Goal: Information Seeking & Learning: Compare options

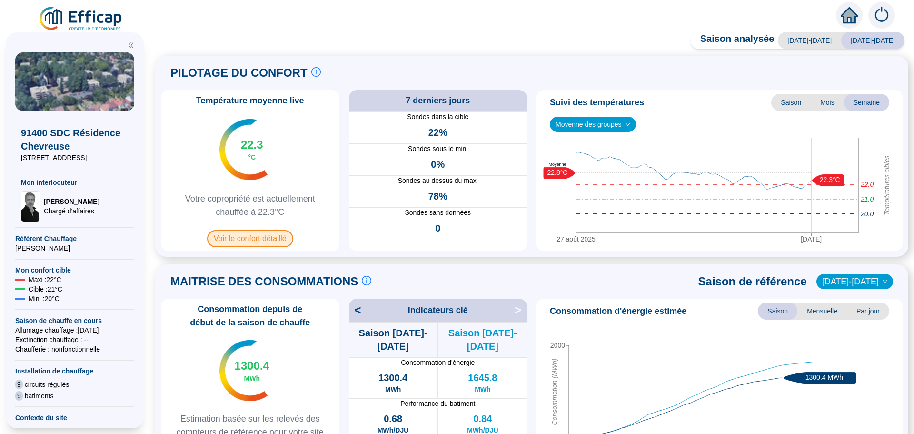
click at [258, 239] on span "Voir le confort détaillé" at bounding box center [250, 238] width 86 height 17
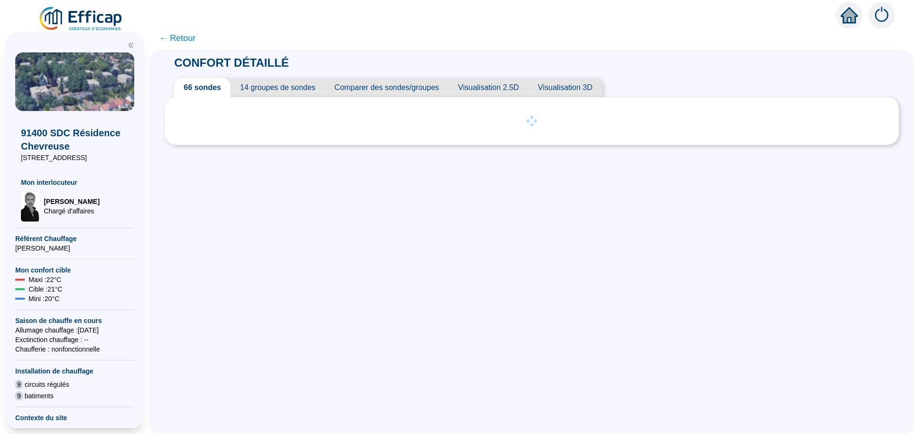
click at [430, 86] on span "Comparer des sondes/groupes" at bounding box center [387, 87] width 124 height 19
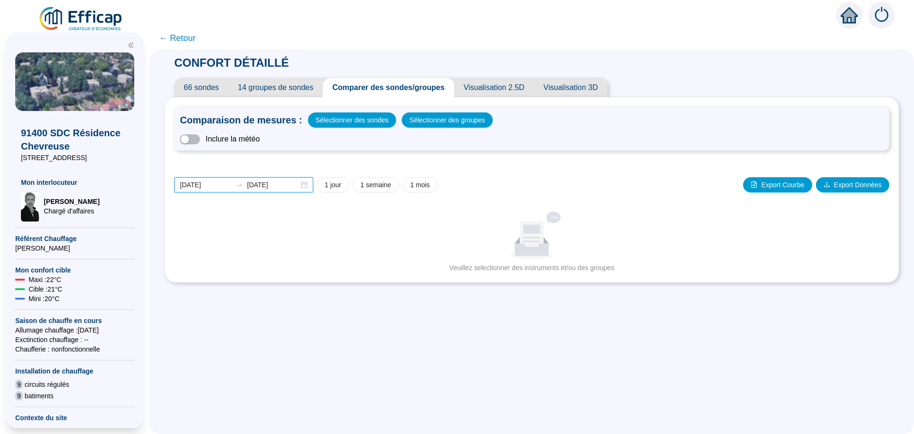
click at [220, 184] on input "[DATE]" at bounding box center [206, 185] width 52 height 10
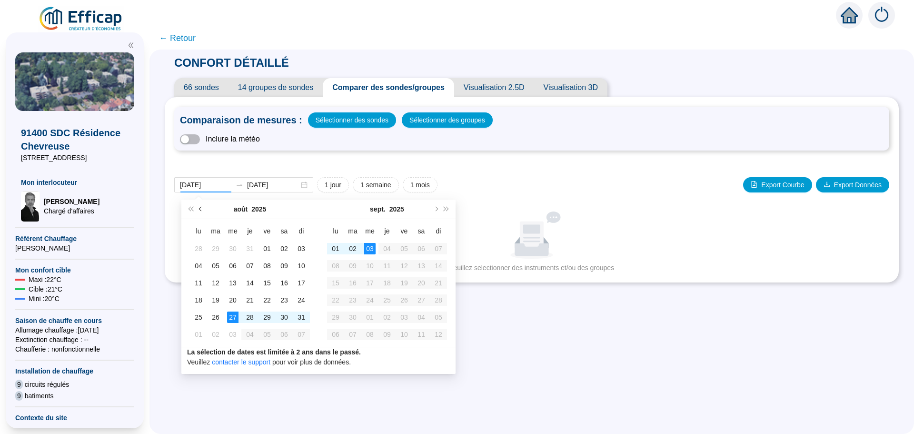
click at [198, 210] on button "Mois précédent (PageUp)" at bounding box center [201, 208] width 10 height 19
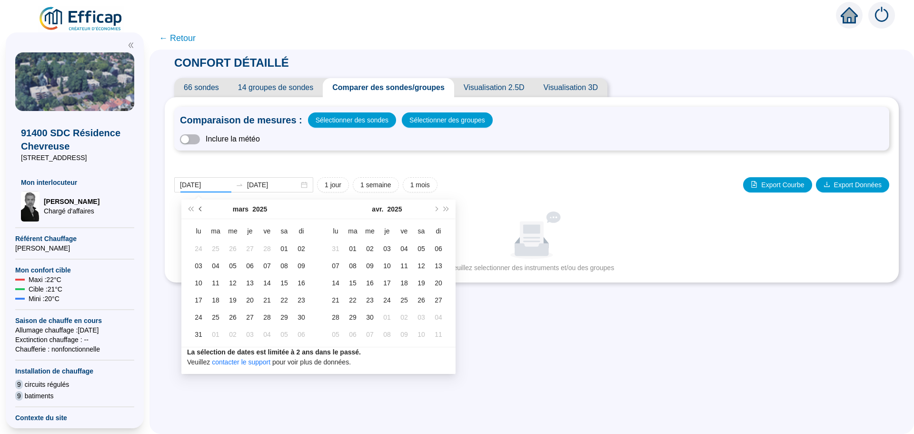
click at [198, 210] on button "Mois précédent (PageUp)" at bounding box center [201, 208] width 10 height 19
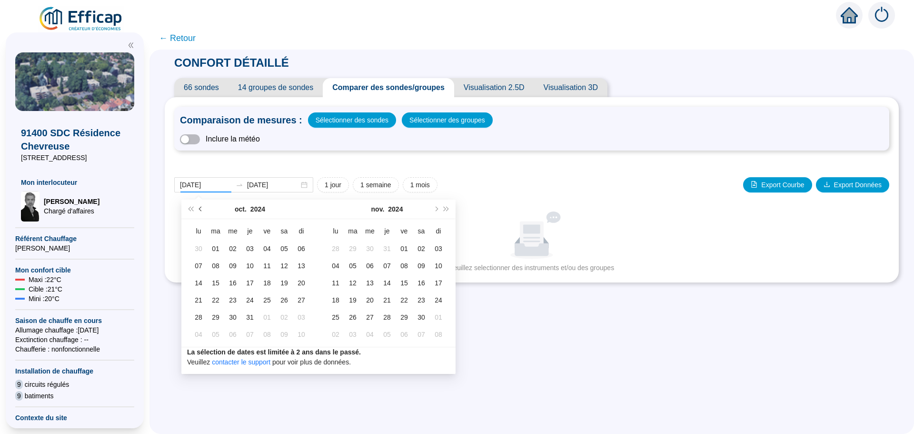
click at [198, 210] on button "Mois précédent (PageUp)" at bounding box center [201, 208] width 10 height 19
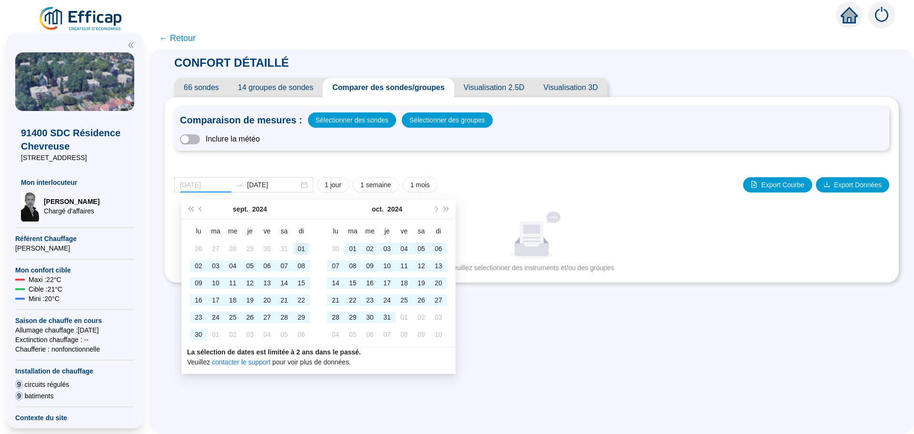
type input "[DATE]"
click at [300, 249] on div "01" at bounding box center [301, 248] width 11 height 11
type input "[DATE]"
click at [199, 208] on span "Mois précédent (PageUp)" at bounding box center [201, 209] width 5 height 5
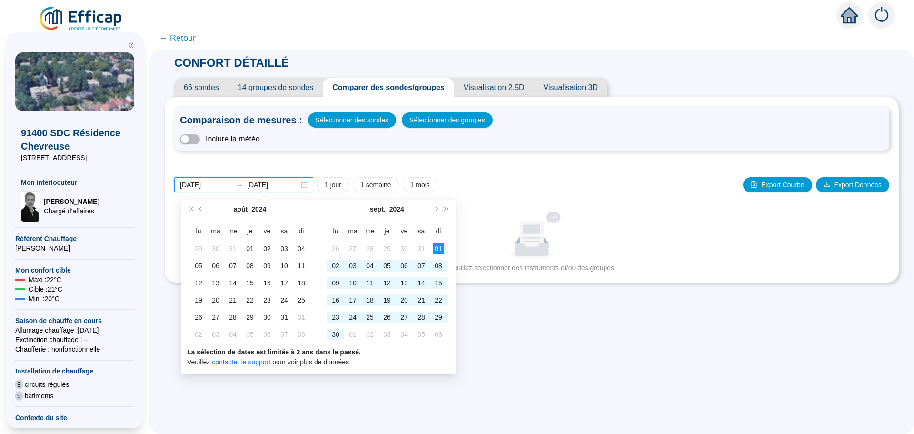
click at [225, 186] on input "[DATE]" at bounding box center [206, 185] width 52 height 10
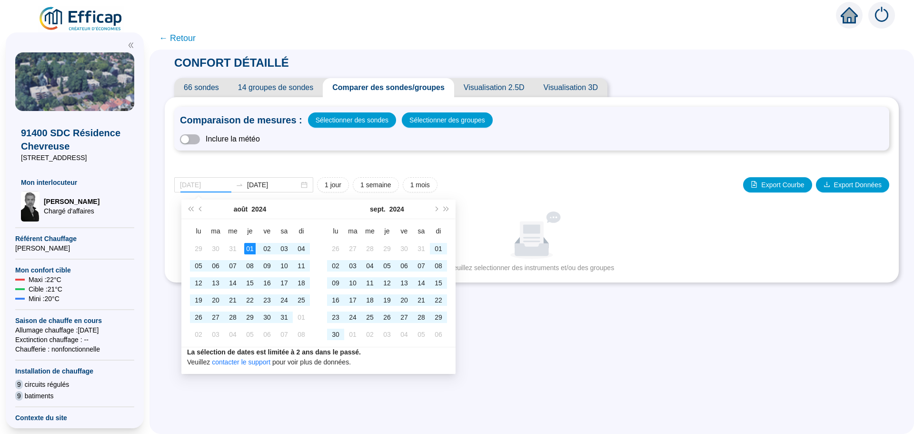
click at [247, 246] on div "01" at bounding box center [249, 248] width 11 height 11
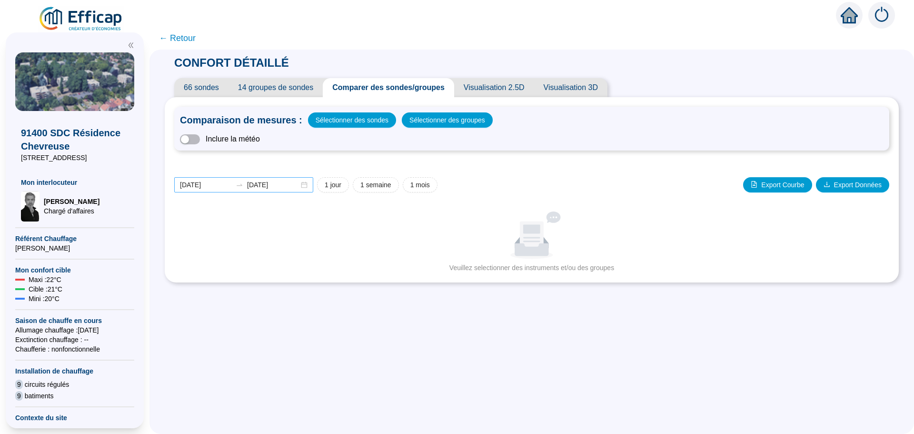
click at [310, 185] on div "[DATE] [DATE]" at bounding box center [243, 184] width 139 height 15
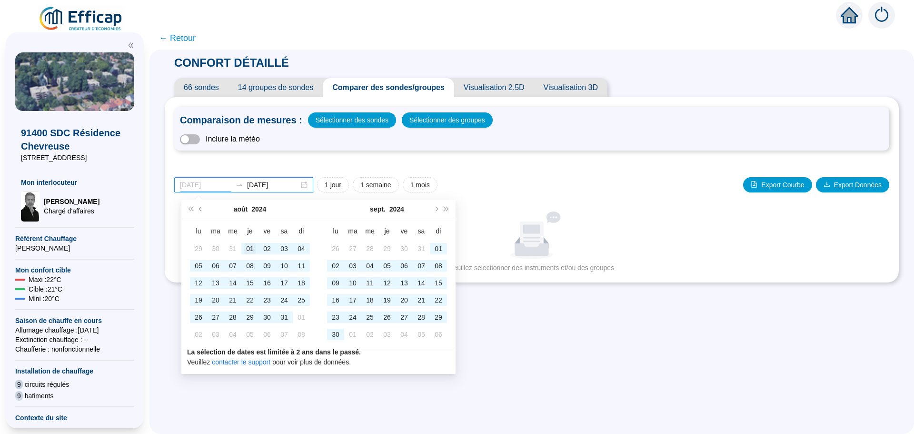
type input "[DATE]"
click at [248, 248] on div "01" at bounding box center [249, 248] width 11 height 11
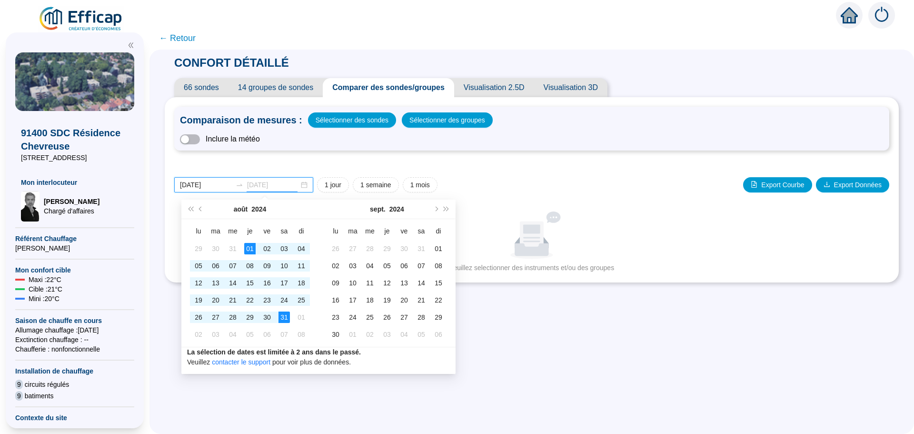
type input "[DATE]"
click at [279, 316] on div "31" at bounding box center [283, 316] width 11 height 11
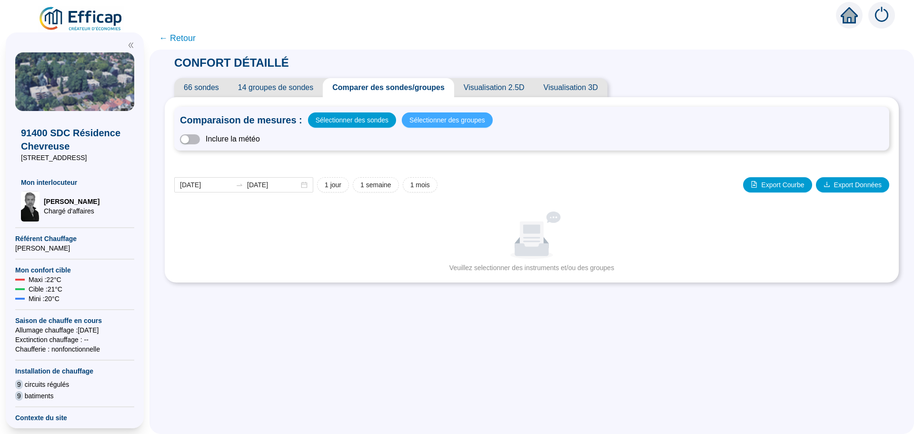
click at [438, 120] on span "Sélectionner des groupes" at bounding box center [447, 119] width 76 height 13
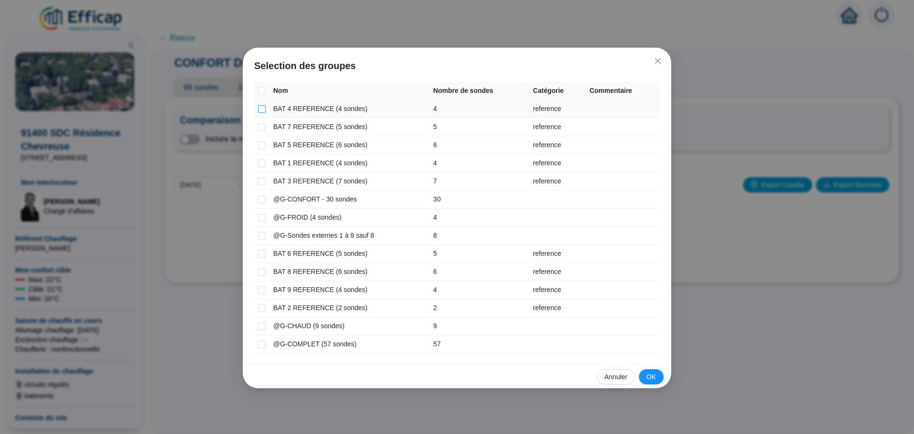
click at [261, 110] on input "checkbox" at bounding box center [262, 109] width 8 height 8
checkbox input "true"
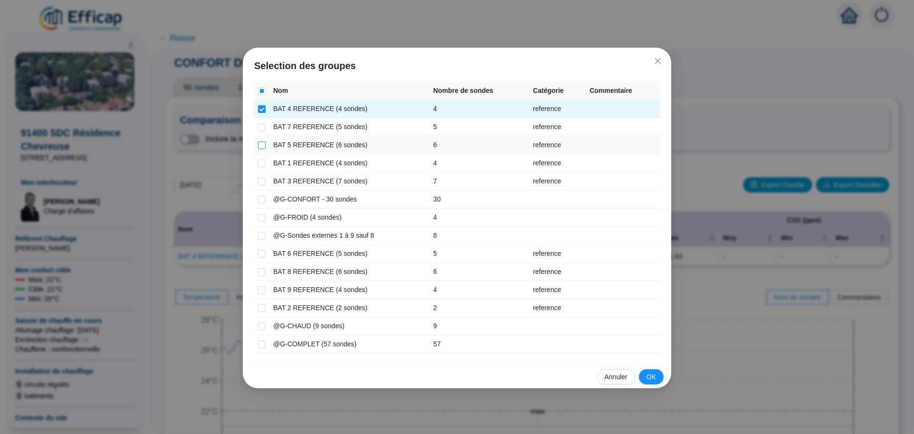
click at [259, 145] on input "checkbox" at bounding box center [262, 145] width 8 height 8
checkbox input "true"
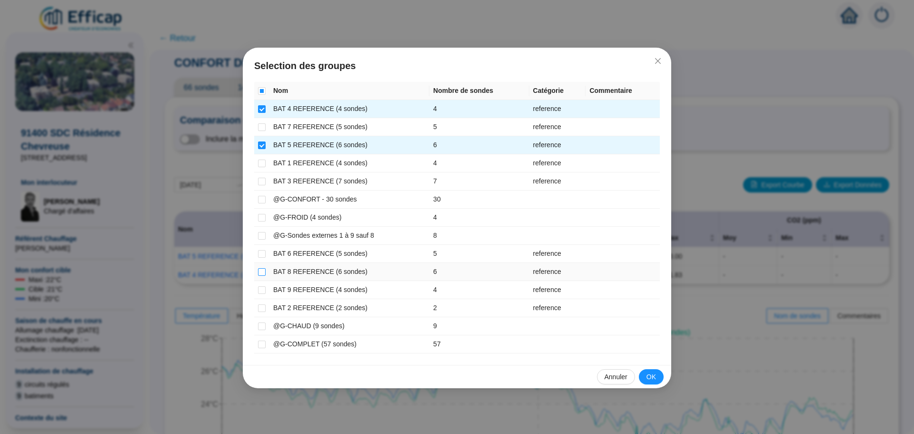
click at [265, 272] on input "checkbox" at bounding box center [262, 272] width 8 height 8
checkbox input "true"
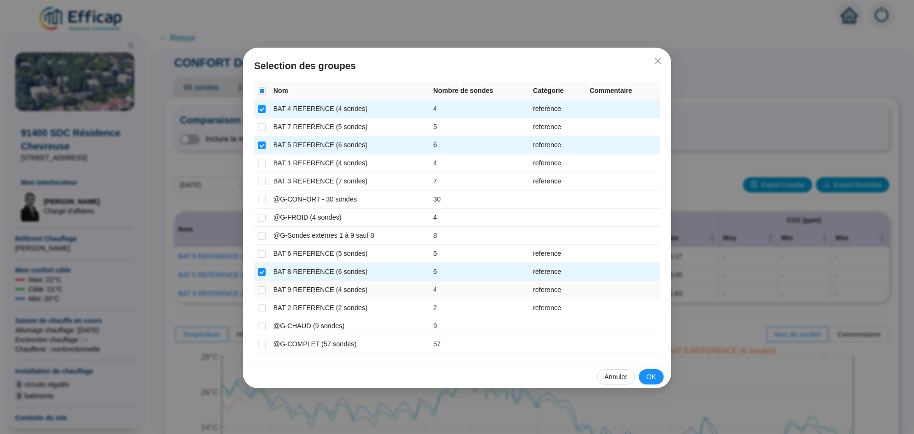
click at [257, 291] on td at bounding box center [261, 290] width 15 height 18
click at [261, 291] on input "checkbox" at bounding box center [262, 290] width 8 height 8
checkbox input "true"
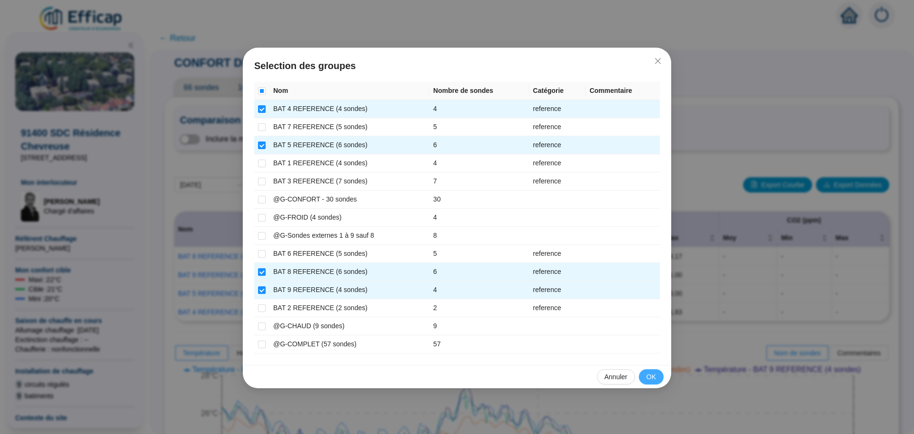
click at [646, 374] on button "OK" at bounding box center [651, 376] width 25 height 15
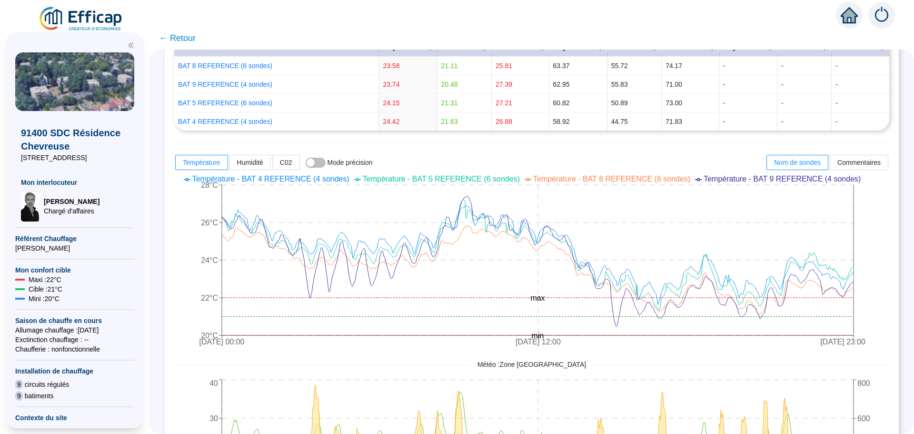
scroll to position [286, 0]
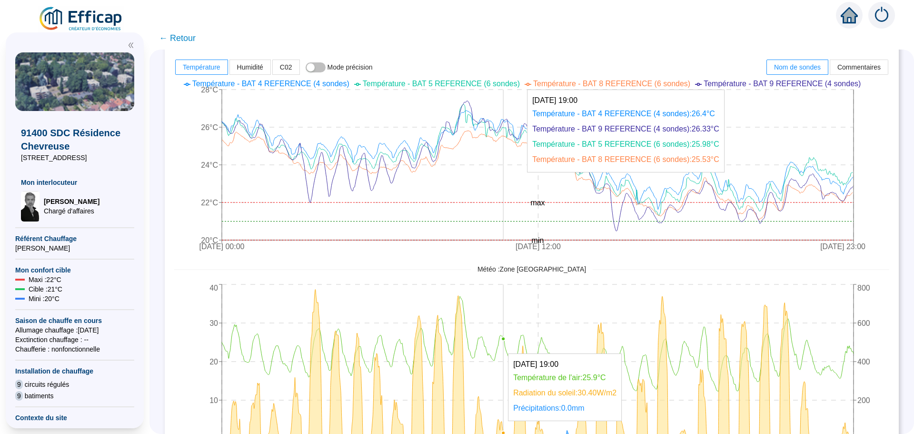
click at [511, 142] on icon "[DATE] 00:00 [DATE] 12:00 [DATE] 23:00 20°C 22°C 24°C 26°C 28°C min max" at bounding box center [524, 166] width 700 height 181
click at [509, 142] on icon "[DATE] 00:00 [DATE] 12:00 [DATE] 23:00 20°C 22°C 24°C 26°C 28°C min max" at bounding box center [524, 166] width 700 height 181
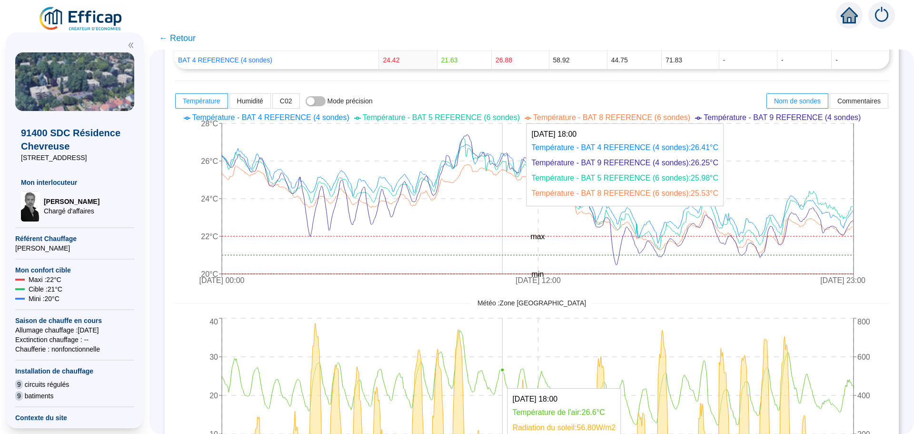
scroll to position [238, 0]
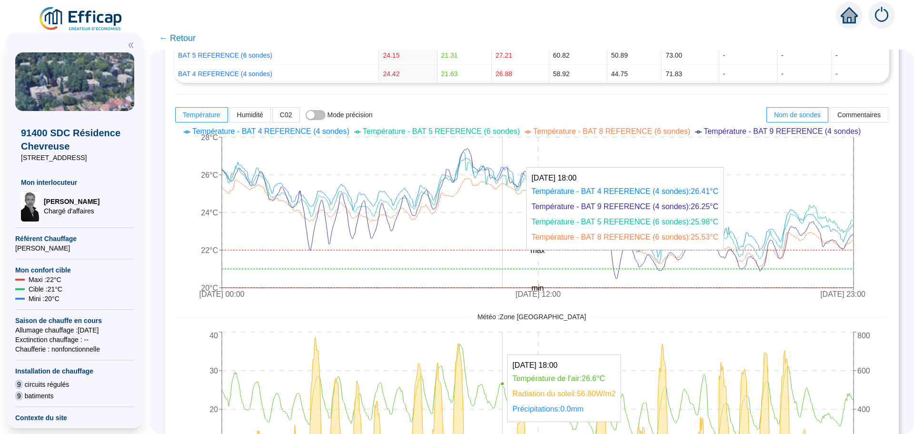
click at [510, 143] on icon "[DATE] 00:00 [DATE] 12:00 [DATE] 23:00 20°C 22°C 24°C 26°C 28°C min max" at bounding box center [524, 213] width 700 height 181
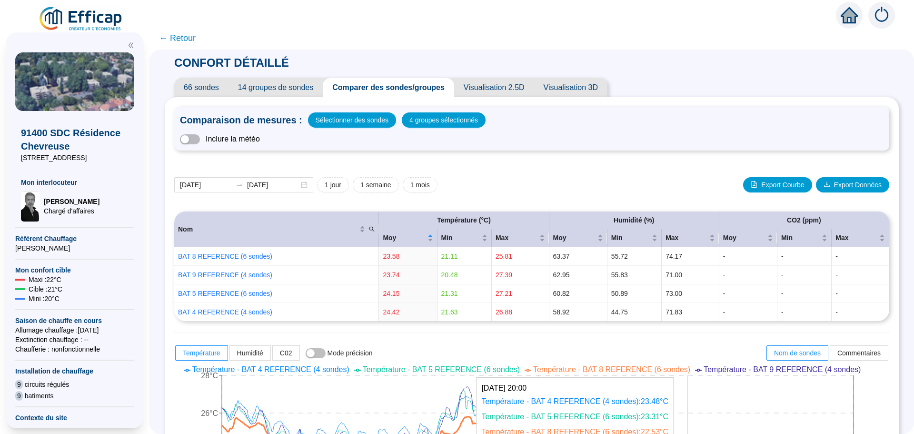
scroll to position [238, 0]
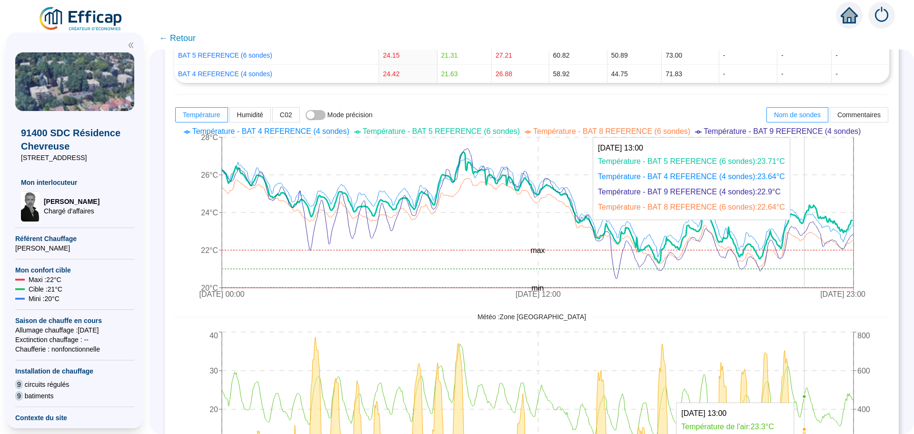
click at [811, 191] on icon "1 août 2024 00:00 16 août 2024 12:00 31 août 2024 23:00 20°C 22°C 24°C 26°C 28°…" at bounding box center [524, 213] width 700 height 181
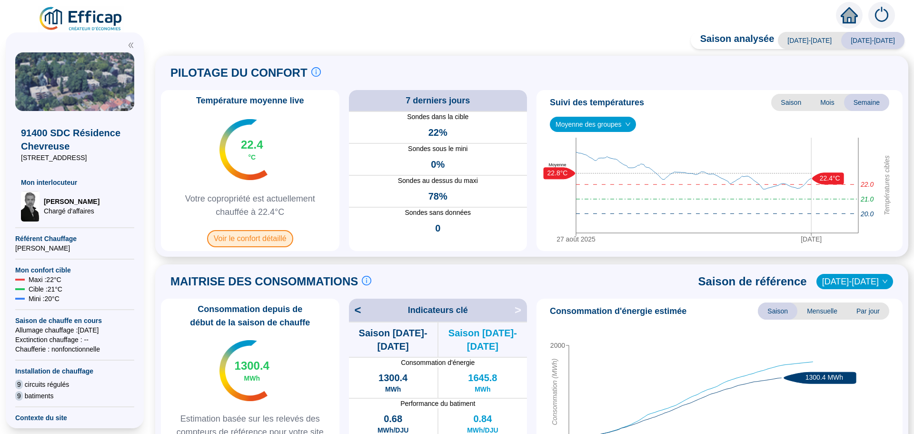
click at [249, 239] on span "Voir le confort détaillé" at bounding box center [250, 238] width 86 height 17
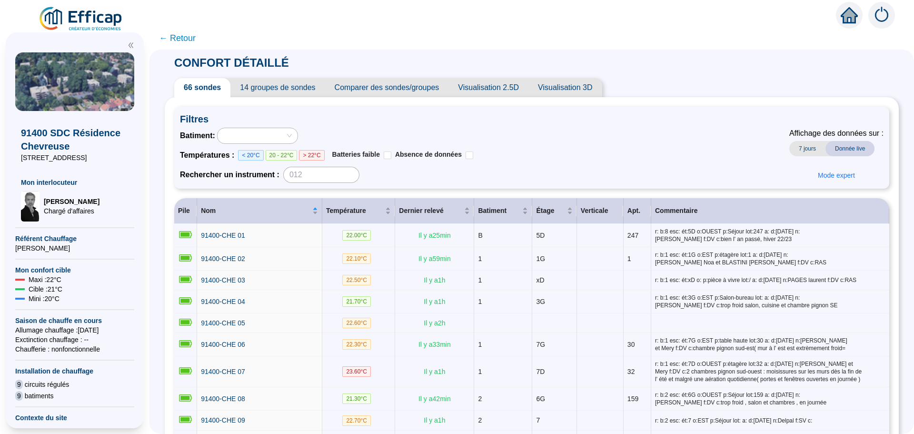
click at [399, 86] on span "Comparer des sondes/groupes" at bounding box center [387, 87] width 124 height 19
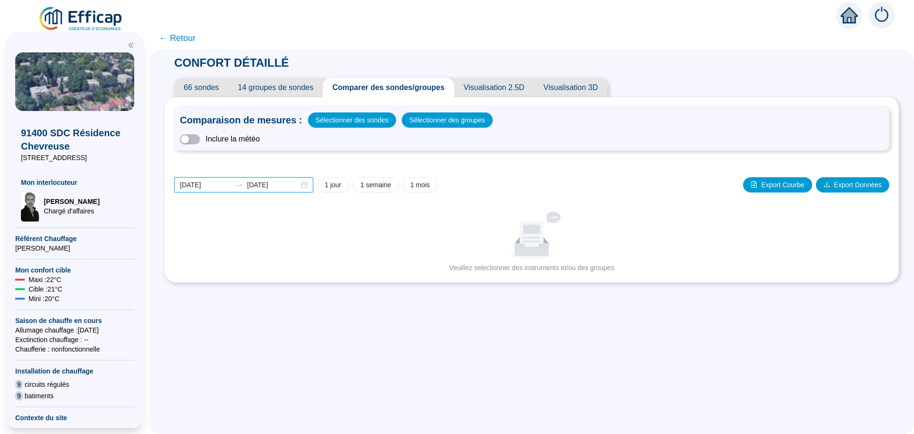
click at [223, 184] on input "[DATE]" at bounding box center [206, 185] width 52 height 10
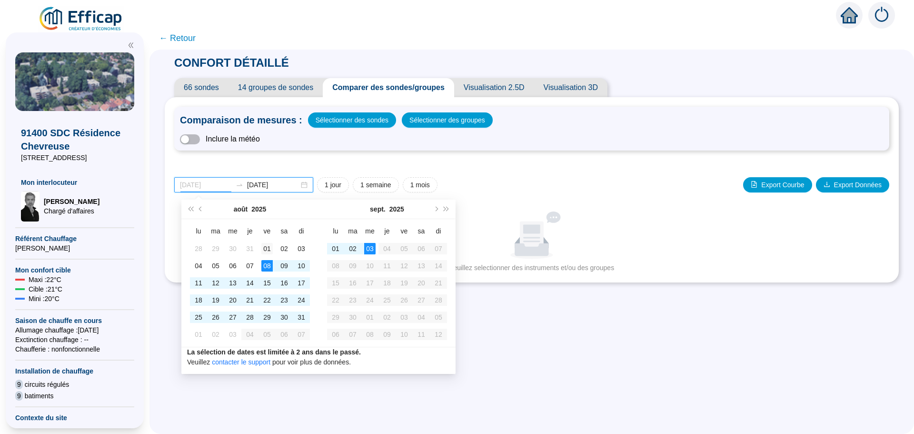
type input "2025-08-01"
click at [265, 247] on div "01" at bounding box center [266, 248] width 11 height 11
type input "2025-08-31"
click at [300, 315] on div "31" at bounding box center [301, 316] width 11 height 11
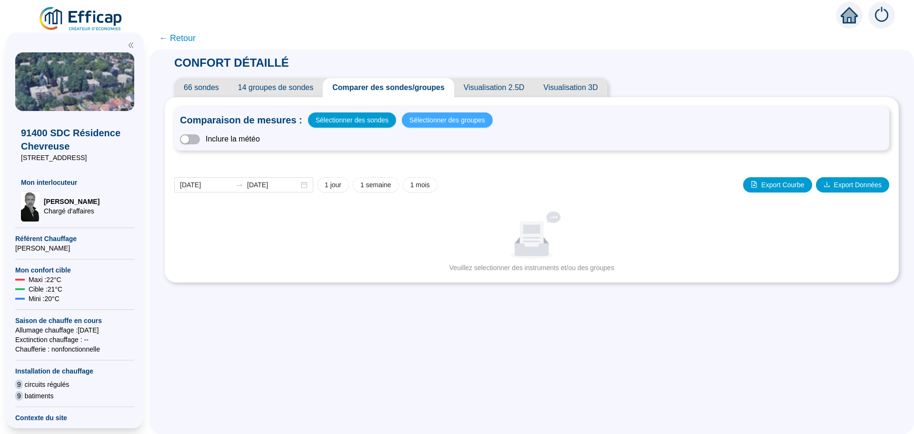
click at [436, 123] on span "Sélectionner des groupes" at bounding box center [447, 119] width 76 height 13
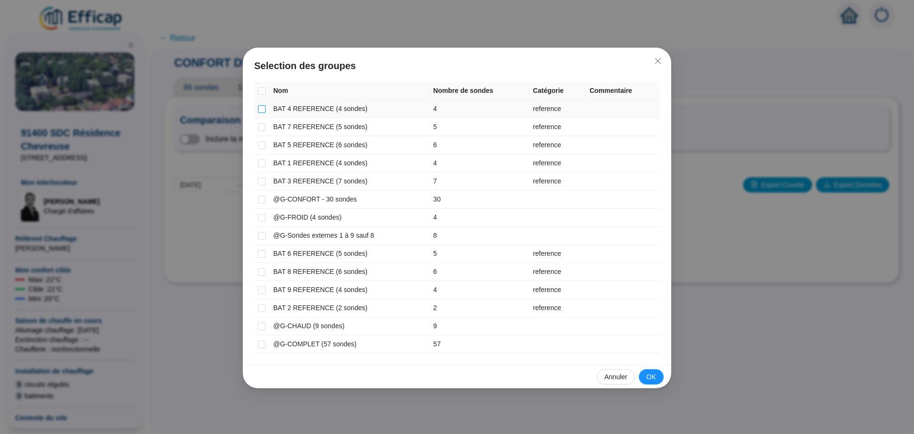
click at [261, 107] on input "checkbox" at bounding box center [262, 109] width 8 height 8
checkbox input "true"
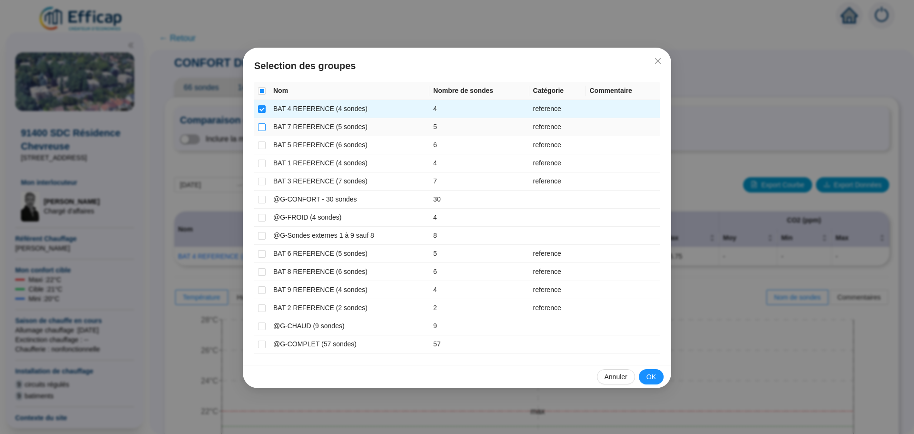
click at [262, 128] on input "checkbox" at bounding box center [262, 127] width 8 height 8
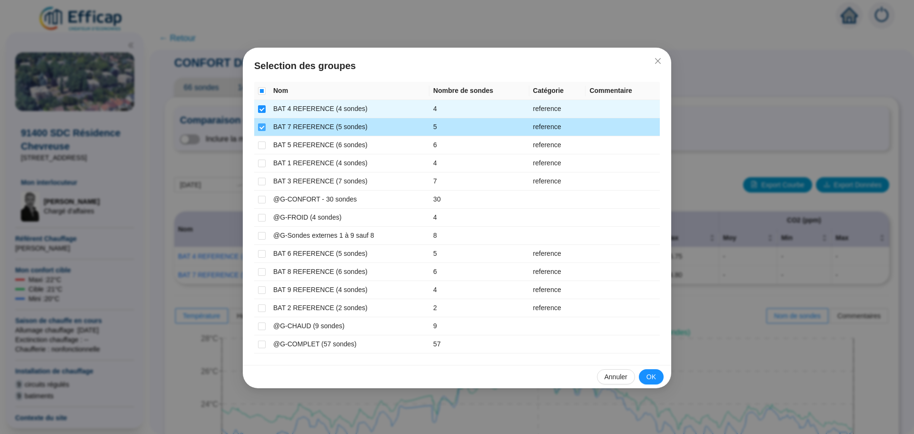
drag, startPoint x: 262, startPoint y: 125, endPoint x: 262, endPoint y: 131, distance: 6.2
click at [262, 125] on input "checkbox" at bounding box center [262, 127] width 8 height 8
checkbox input "false"
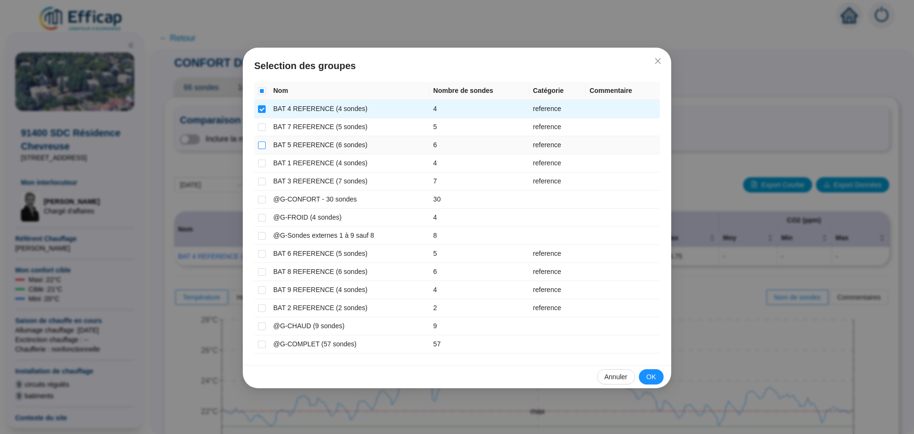
click at [260, 149] on label at bounding box center [262, 145] width 8 height 10
click at [260, 149] on input "checkbox" at bounding box center [262, 145] width 8 height 8
checkbox input "true"
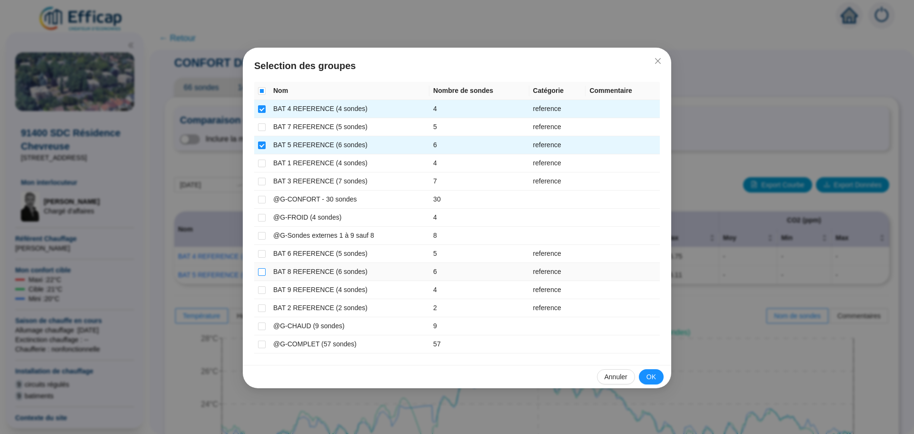
click at [263, 272] on input "checkbox" at bounding box center [262, 272] width 8 height 8
checkbox input "true"
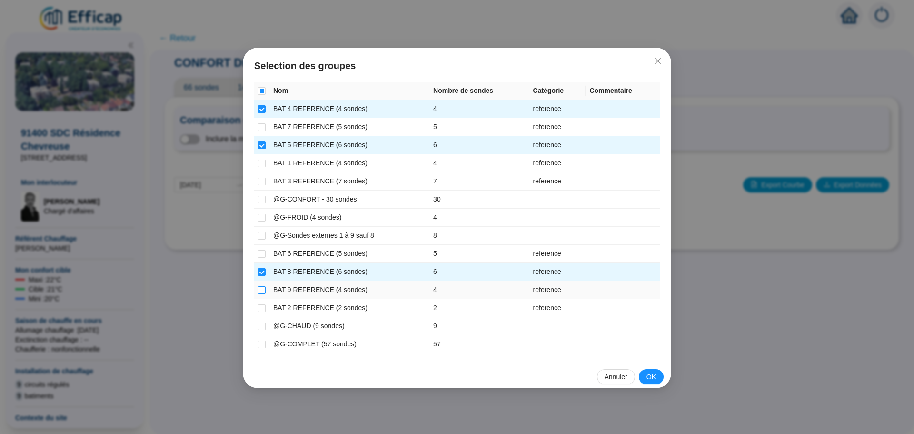
click at [261, 289] on input "checkbox" at bounding box center [262, 290] width 8 height 8
checkbox input "true"
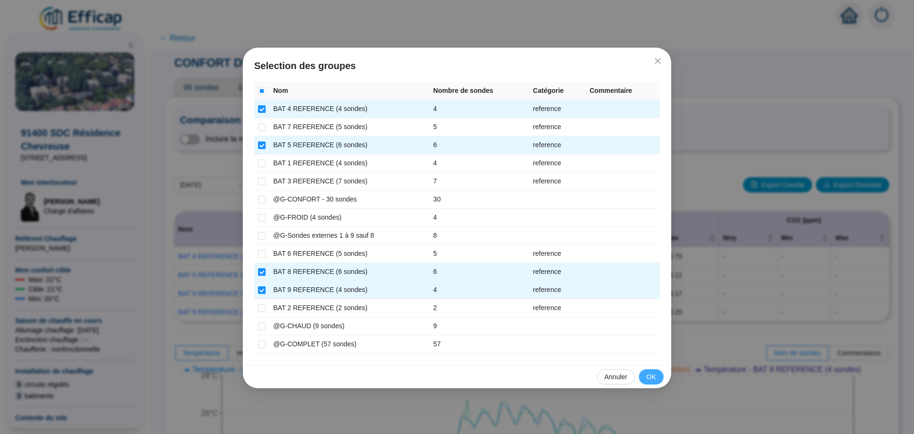
click at [653, 379] on span "OK" at bounding box center [651, 377] width 10 height 10
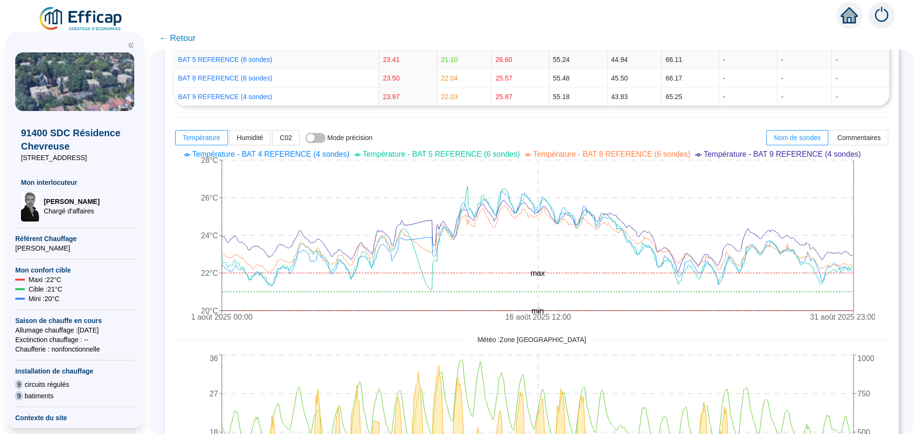
scroll to position [238, 0]
